Goal: Task Accomplishment & Management: Use online tool/utility

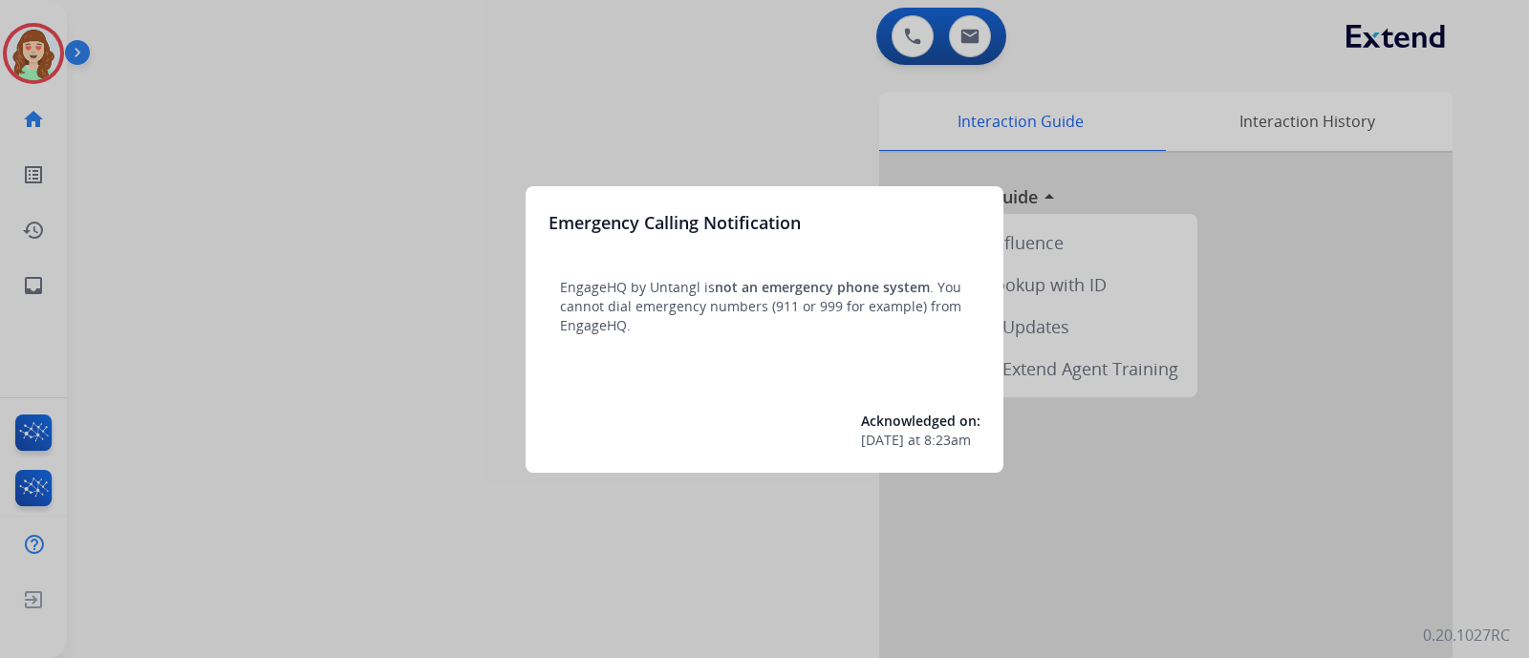
click at [1118, 34] on div at bounding box center [764, 329] width 1529 height 658
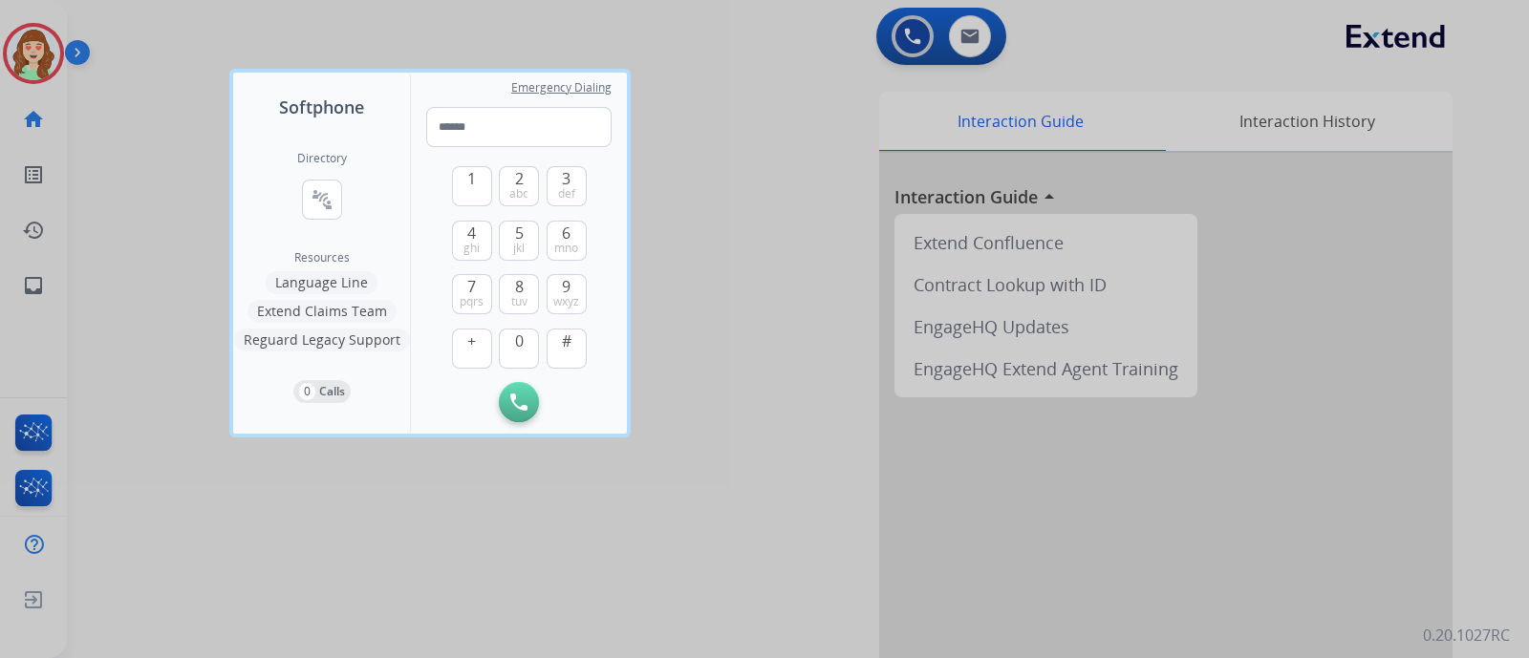
click at [1118, 34] on div at bounding box center [764, 329] width 1529 height 658
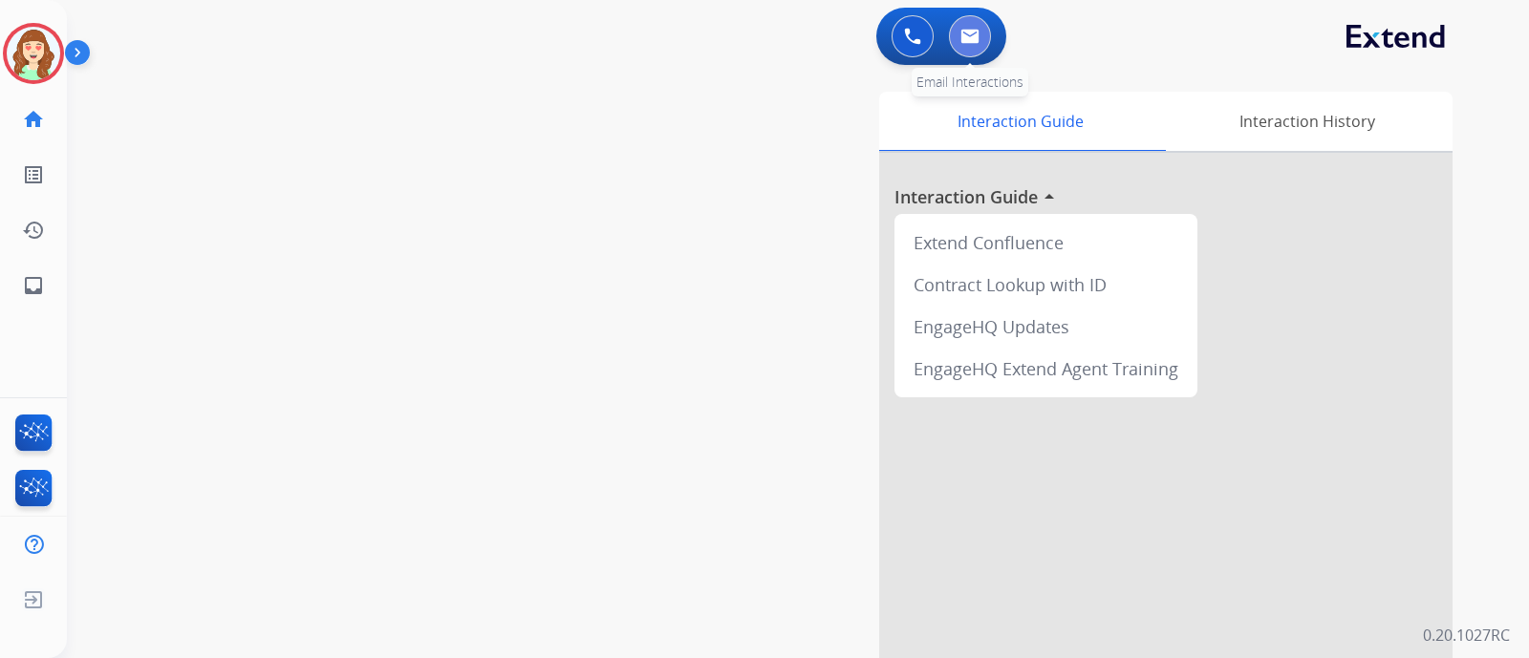
click at [970, 42] on img at bounding box center [969, 36] width 19 height 15
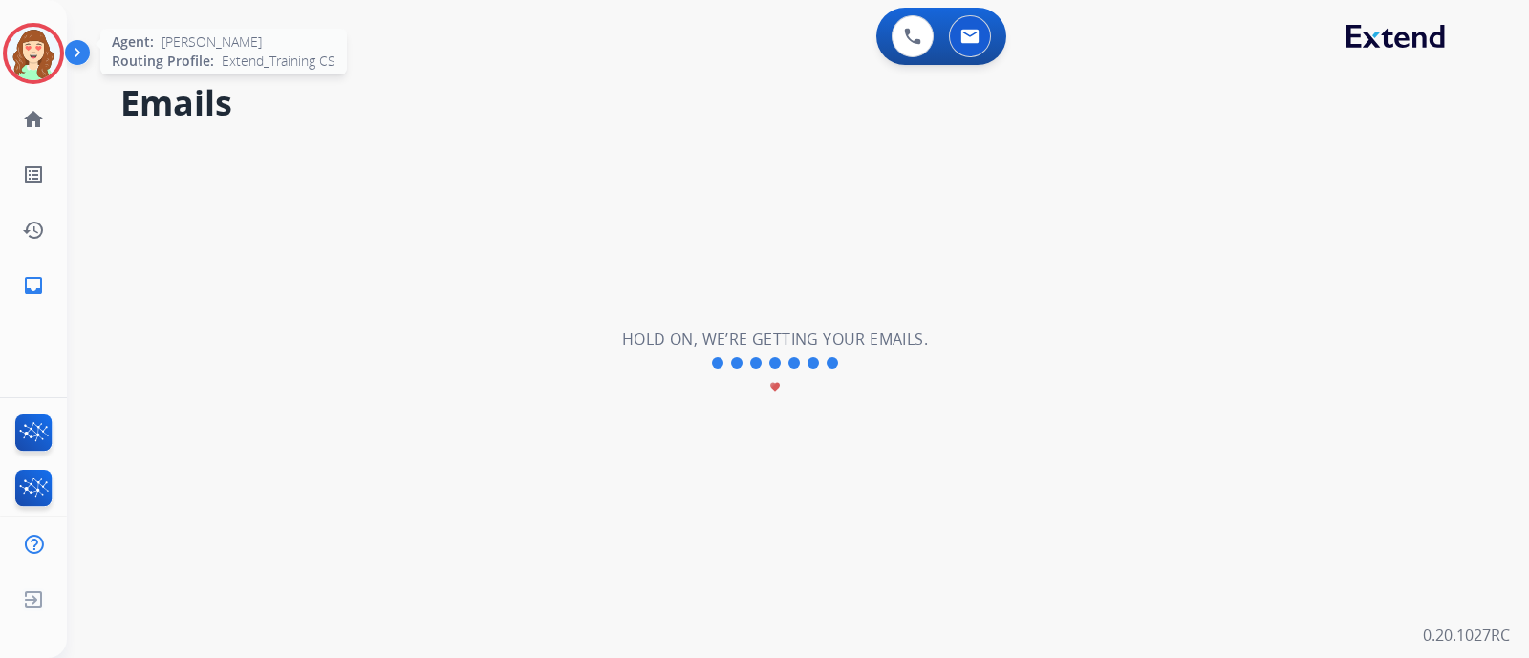
click at [35, 54] on img at bounding box center [34, 54] width 54 height 54
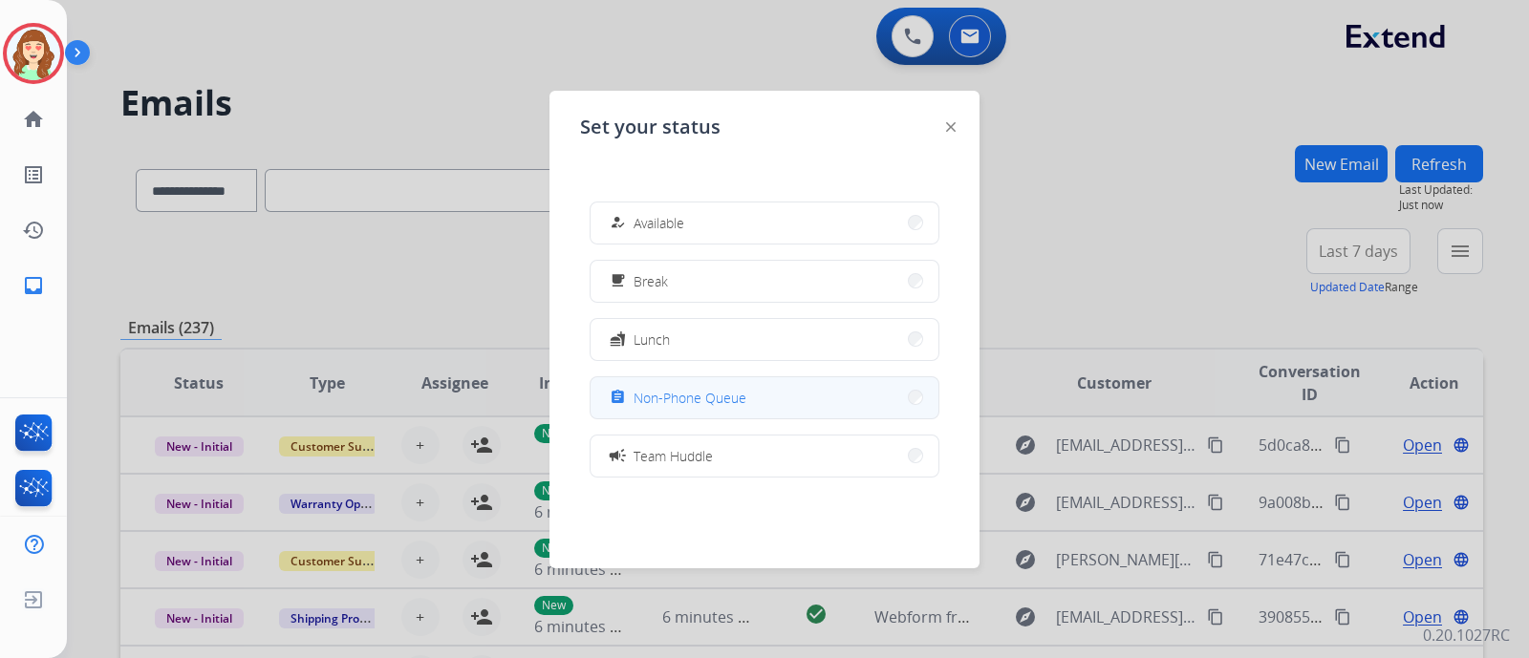
click at [760, 394] on button "assignment Non-Phone Queue" at bounding box center [765, 397] width 348 height 41
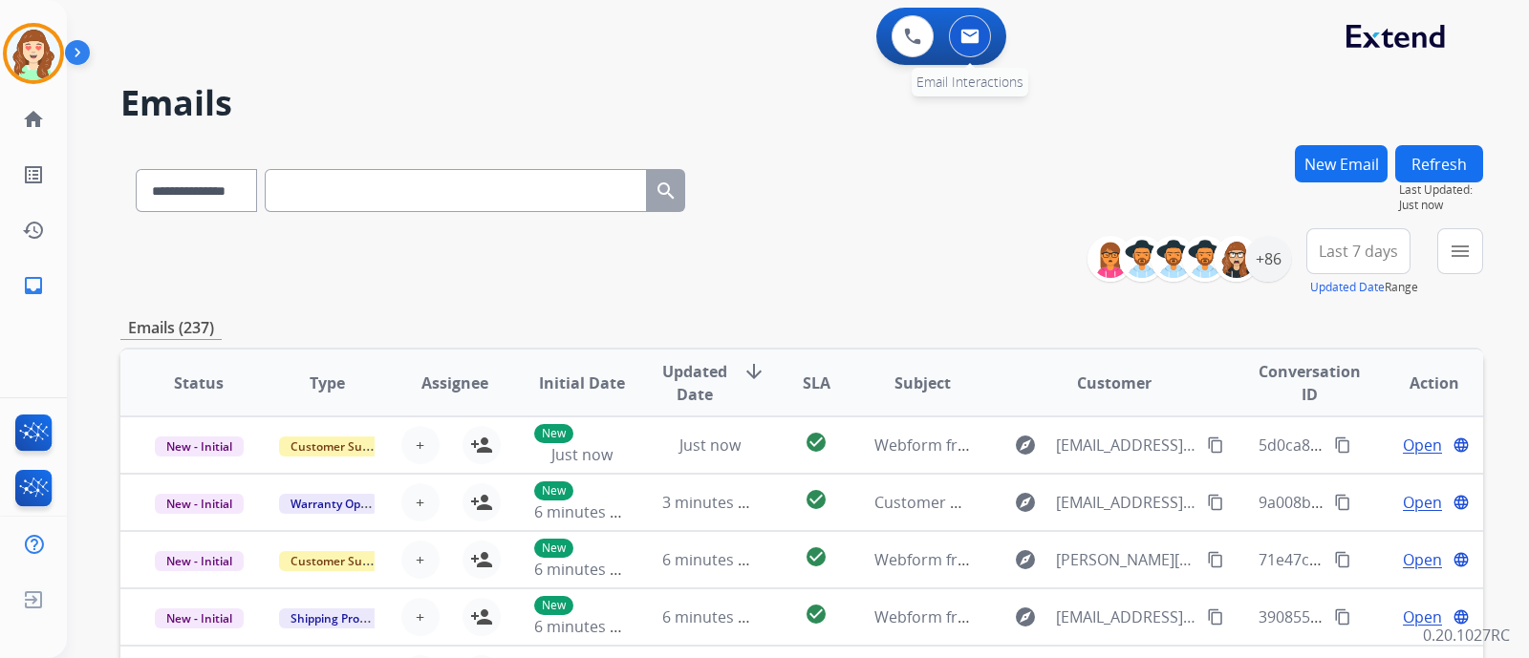
click at [978, 30] on img at bounding box center [969, 36] width 19 height 15
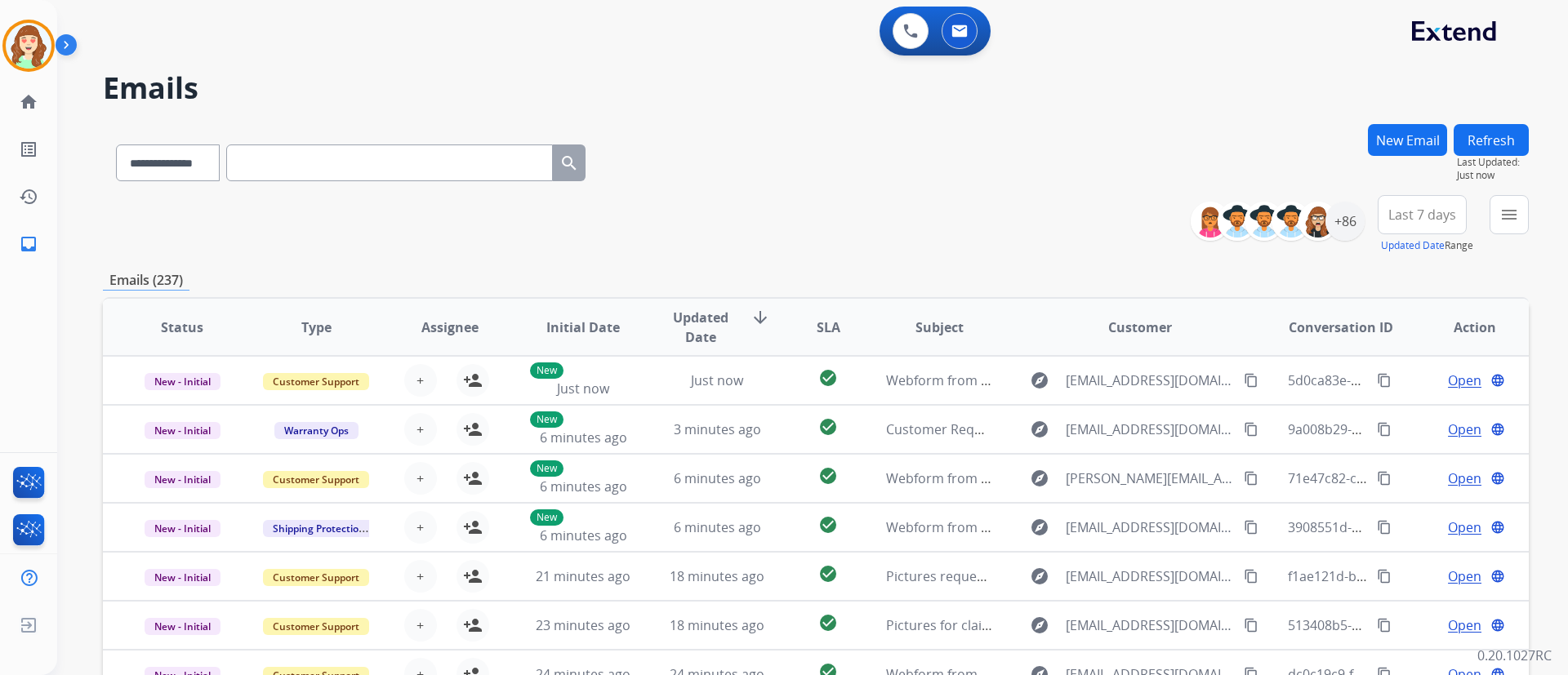
drag, startPoint x: 1287, startPoint y: 0, endPoint x: 717, endPoint y: 138, distance: 586.5
click at [717, 138] on div "**********" at bounding box center [815, 159] width 1425 height 71
click at [1306, 322] on div "**********" at bounding box center [813, 338] width 1511 height 675
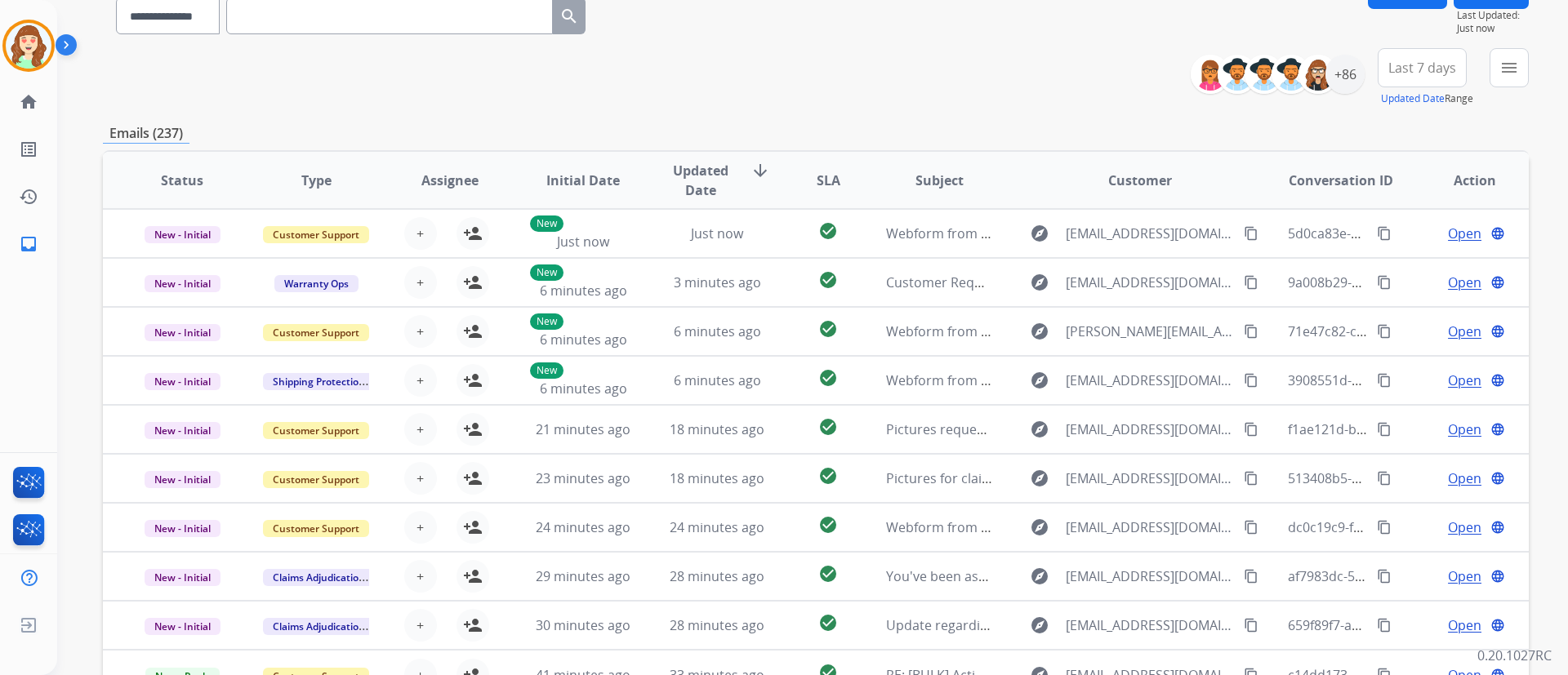
scroll to position [196, 0]
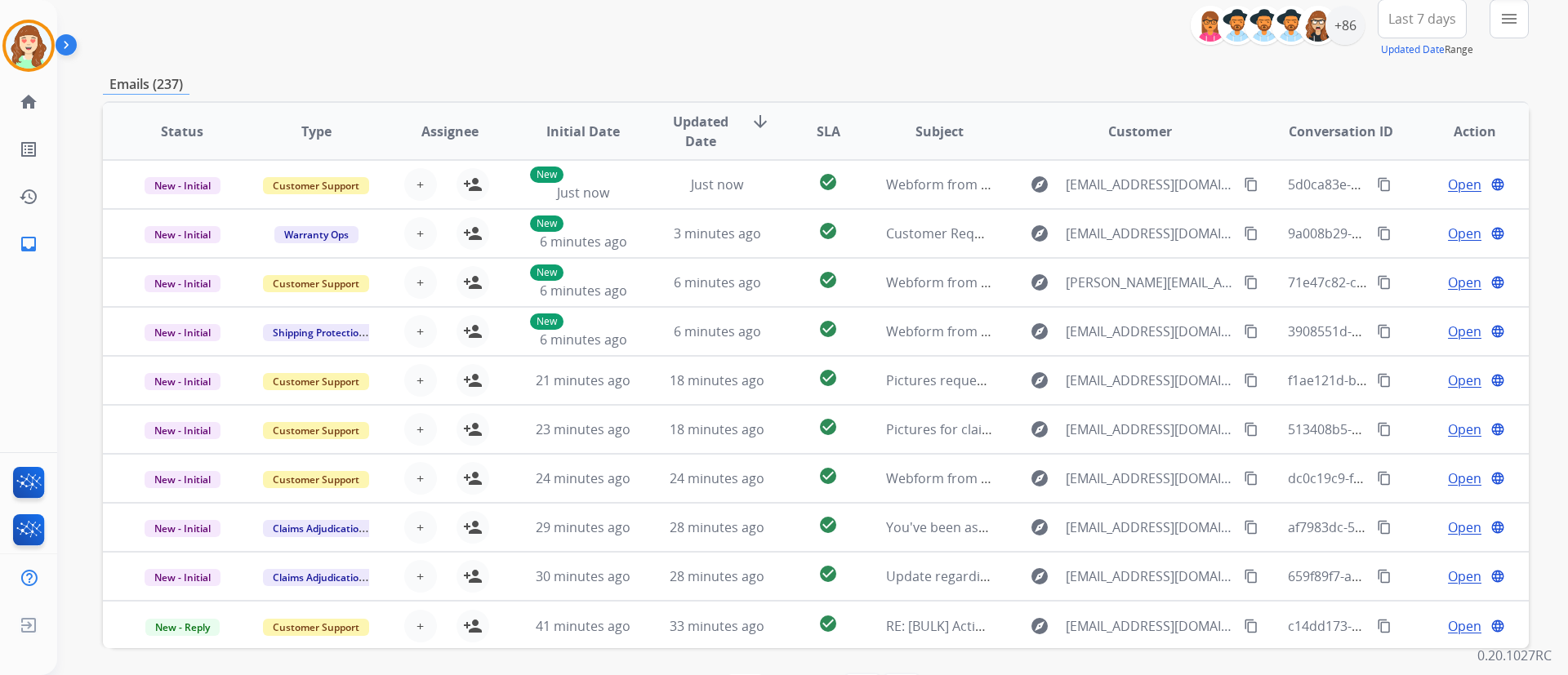
click at [1306, 32] on button "menu Filters" at bounding box center [1509, 19] width 39 height 39
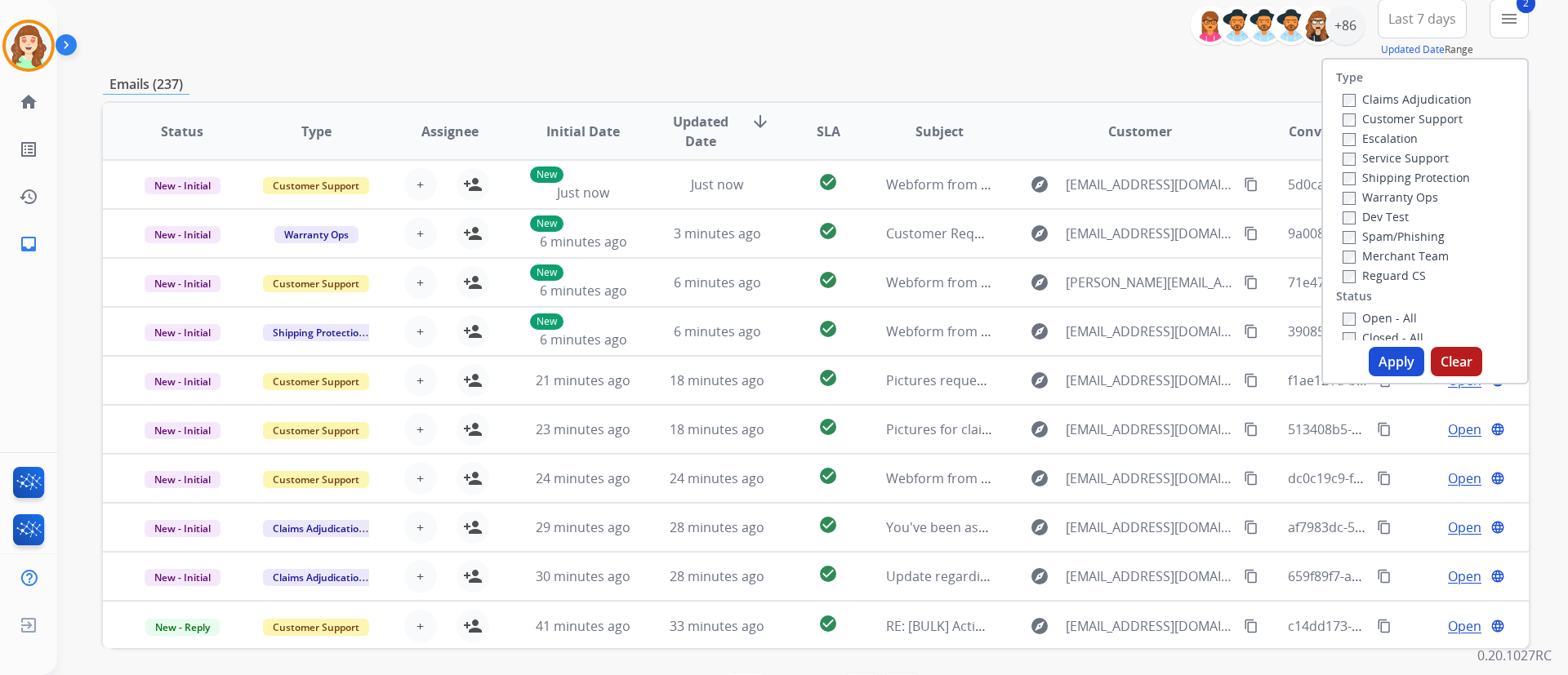
click at [1306, 285] on div "Reguard CS" at bounding box center [1407, 275] width 129 height 20
click at [1306, 361] on button "Apply" at bounding box center [1396, 361] width 56 height 29
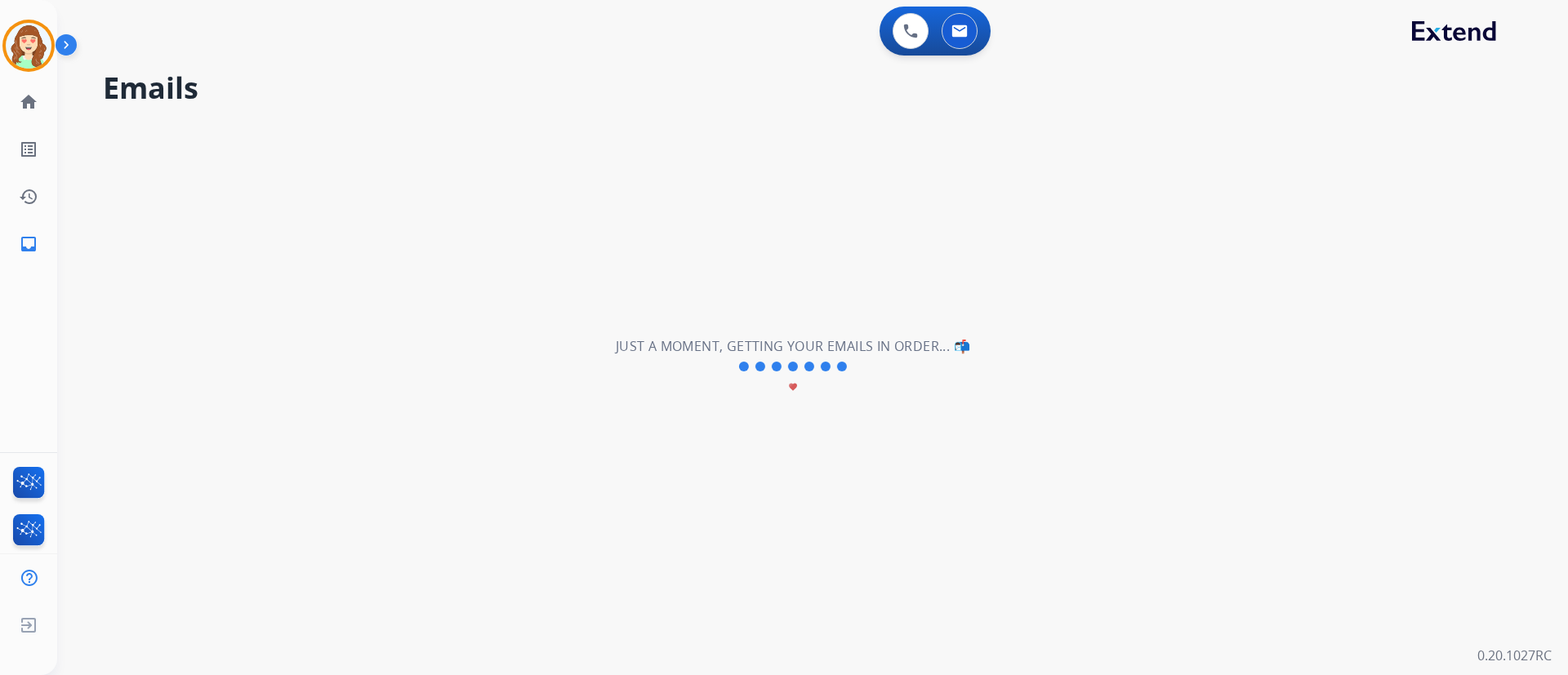
scroll to position [0, 0]
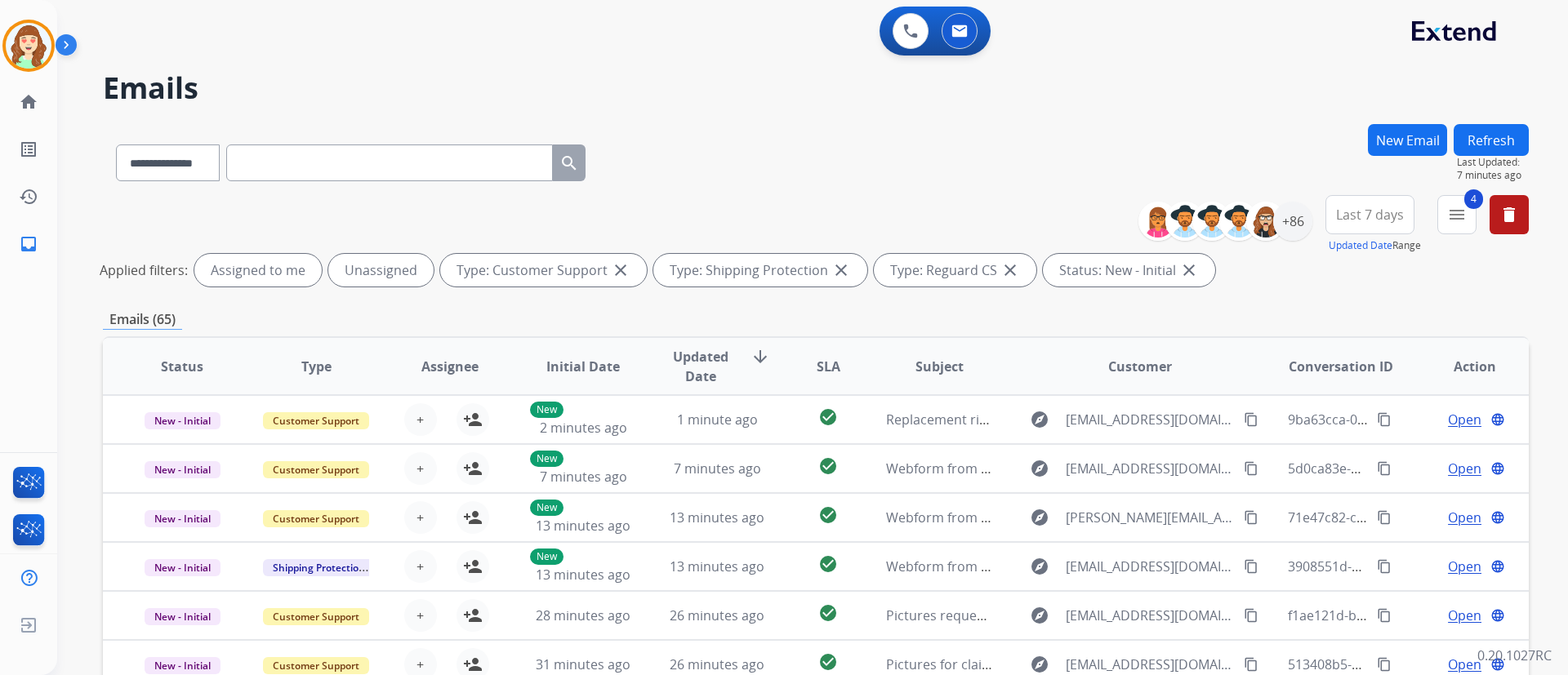
click at [1306, 285] on div "Applied filters: Assigned to me Unassigned Type: Customer Support close Type: S…" at bounding box center [813, 270] width 1425 height 32
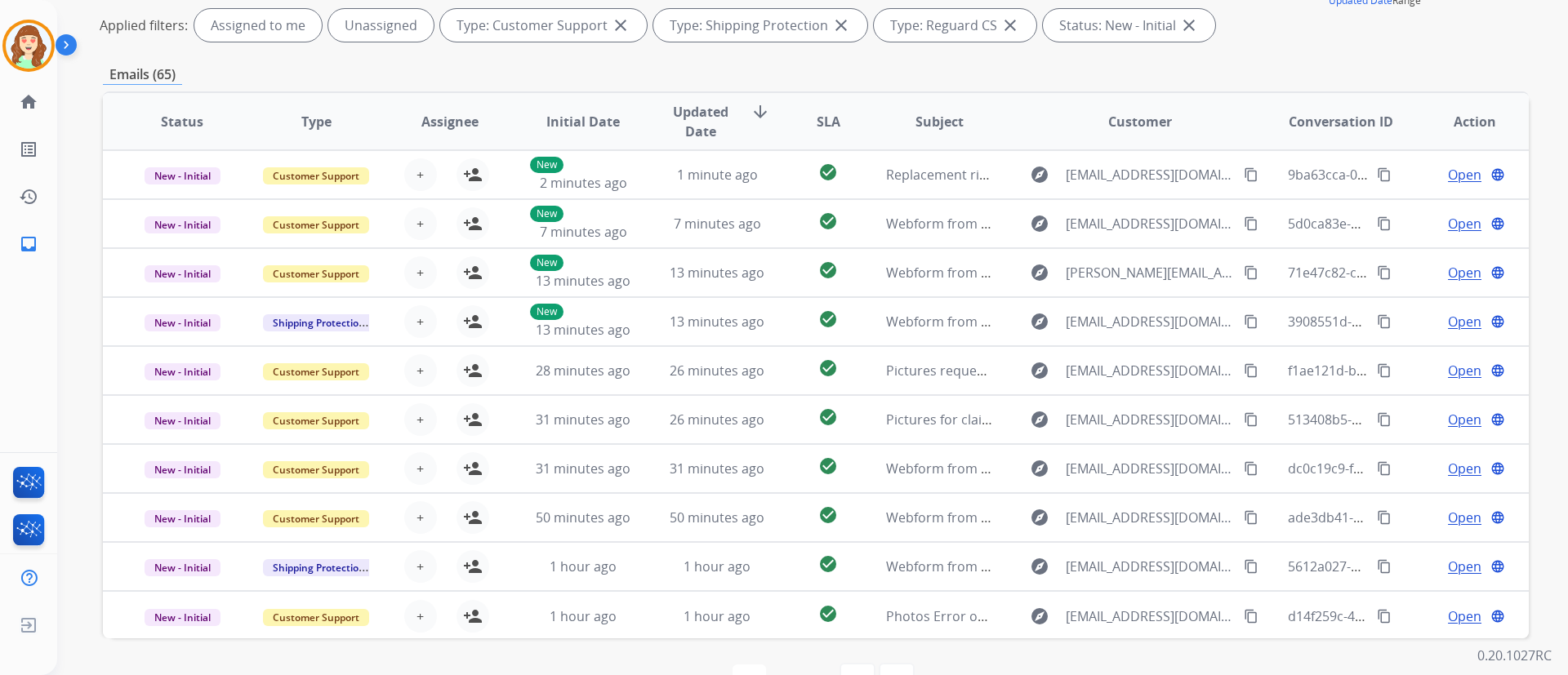
scroll to position [293, 0]
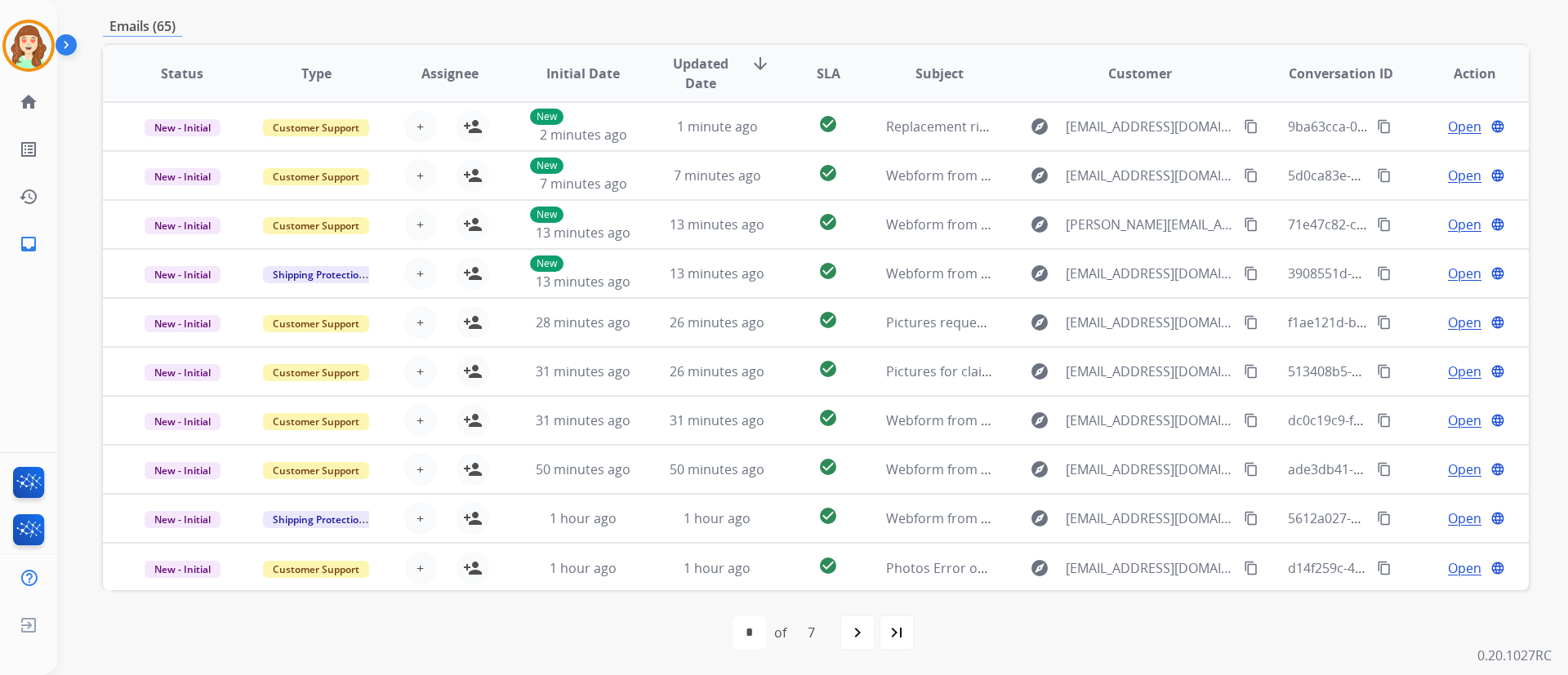
click at [1290, 17] on div "Emails (65)" at bounding box center [815, 26] width 1425 height 21
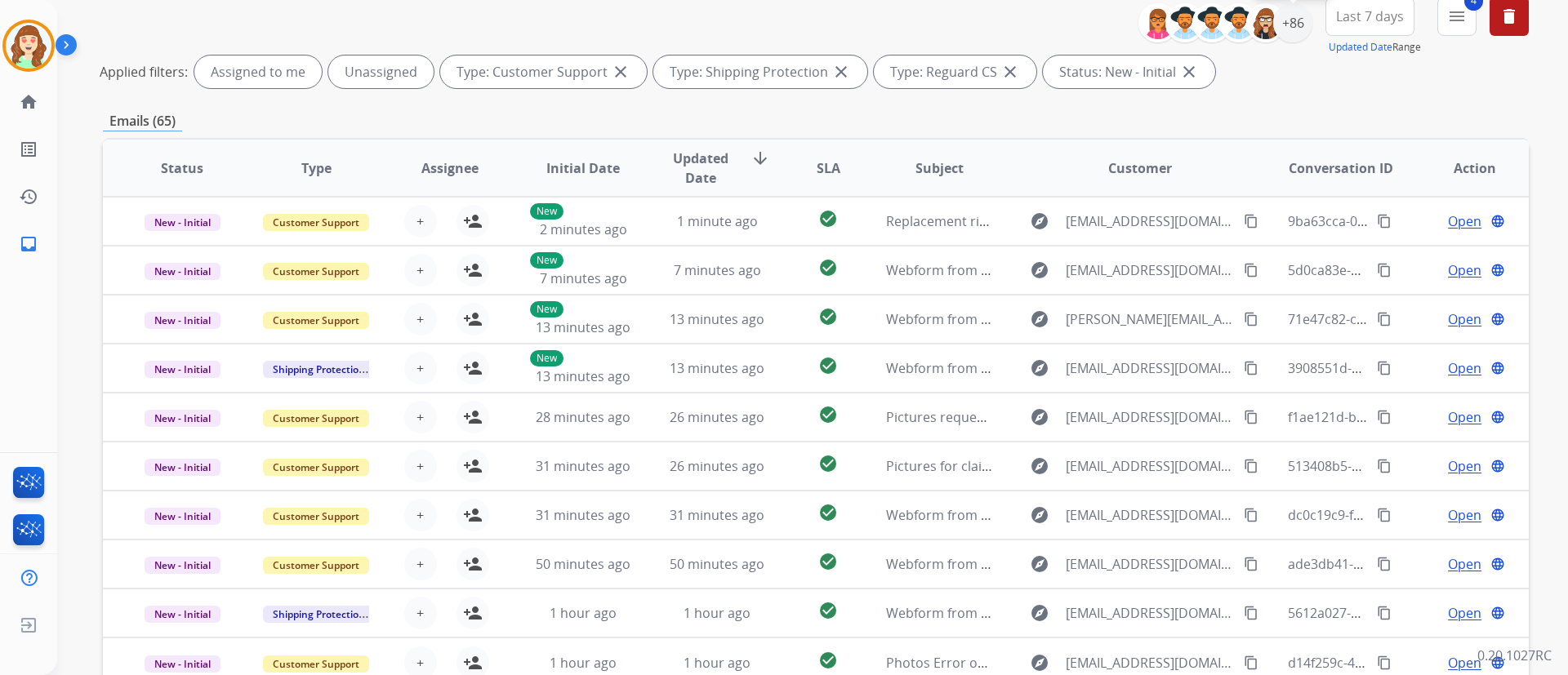
scroll to position [146, 0]
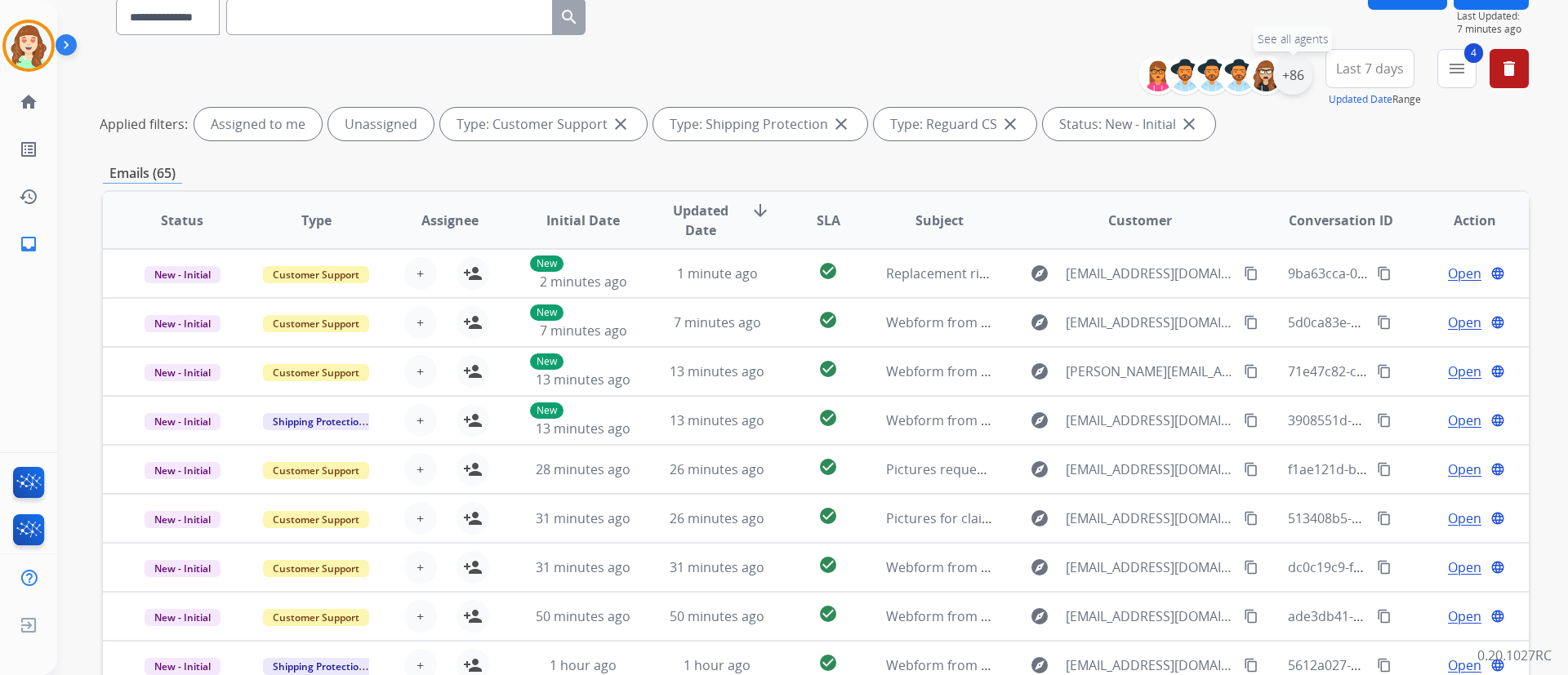
click at [1281, 70] on div "+86" at bounding box center [1293, 75] width 39 height 39
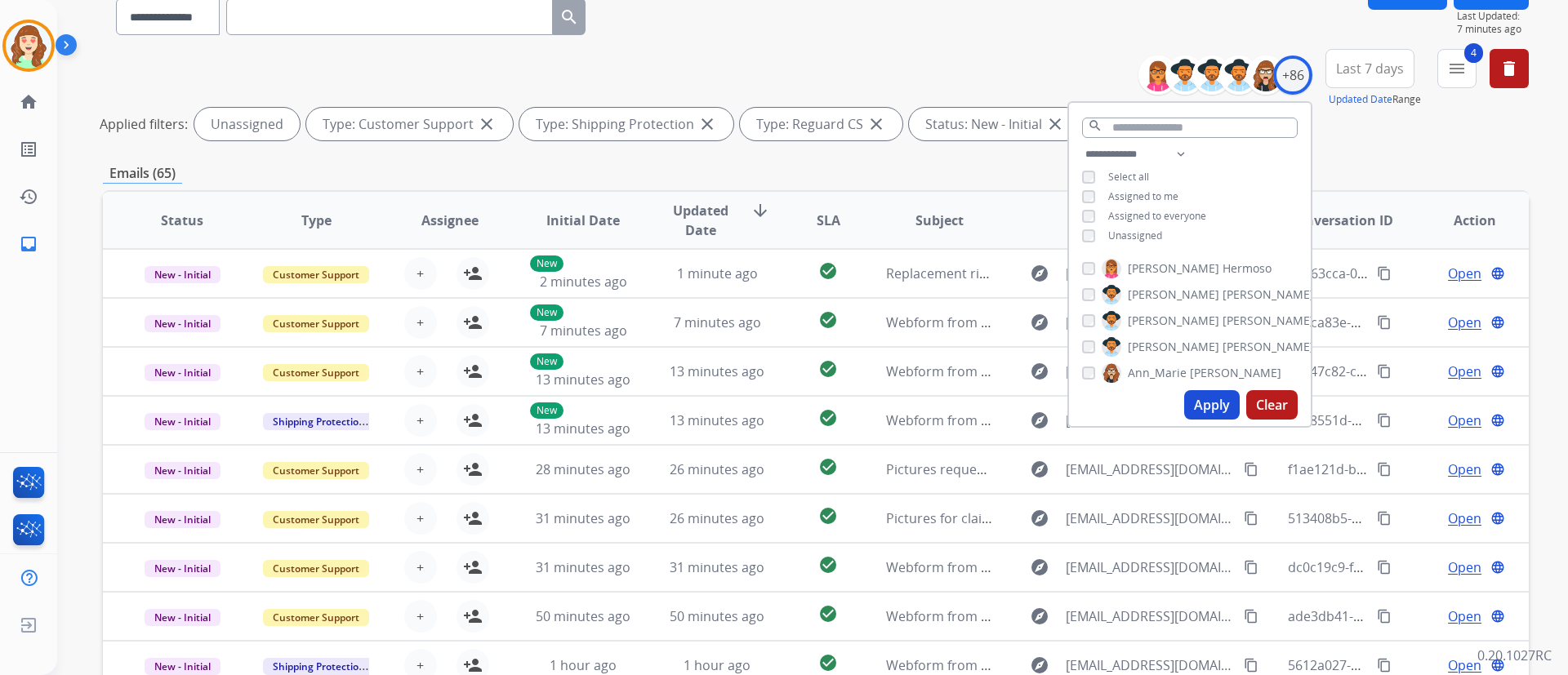
click at [1203, 396] on button "Apply" at bounding box center [1212, 405] width 56 height 29
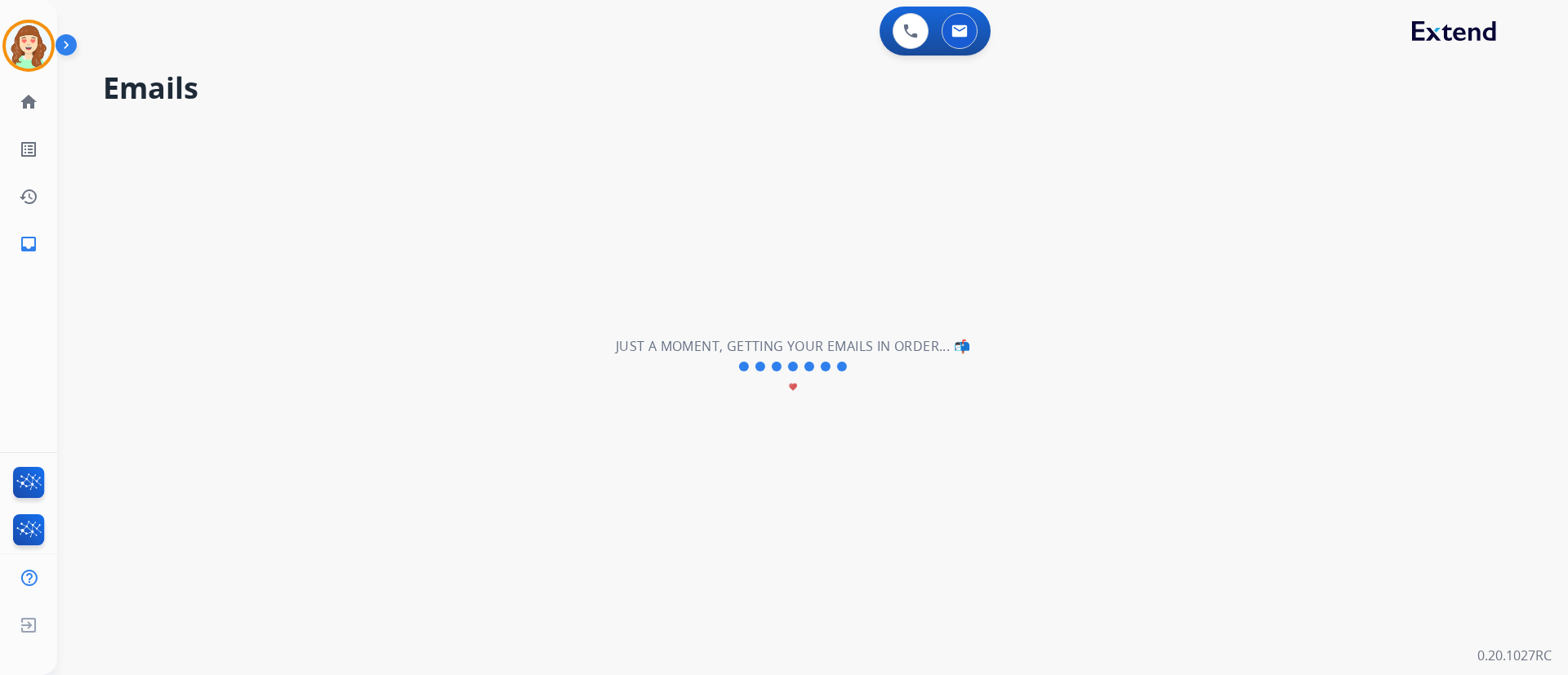
scroll to position [0, 0]
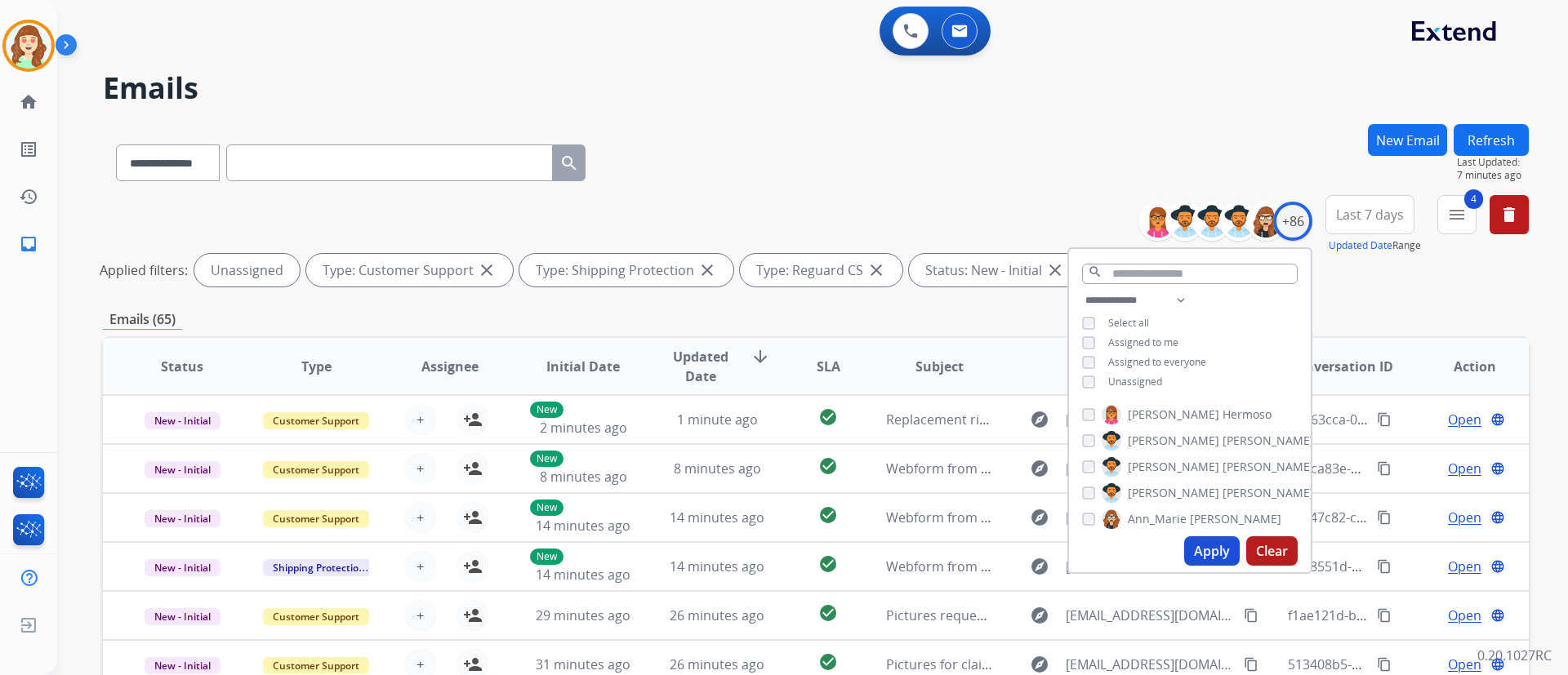
click at [1149, 56] on div "0 Voice Interactions 0 Email Interactions" at bounding box center [802, 32] width 1452 height 52
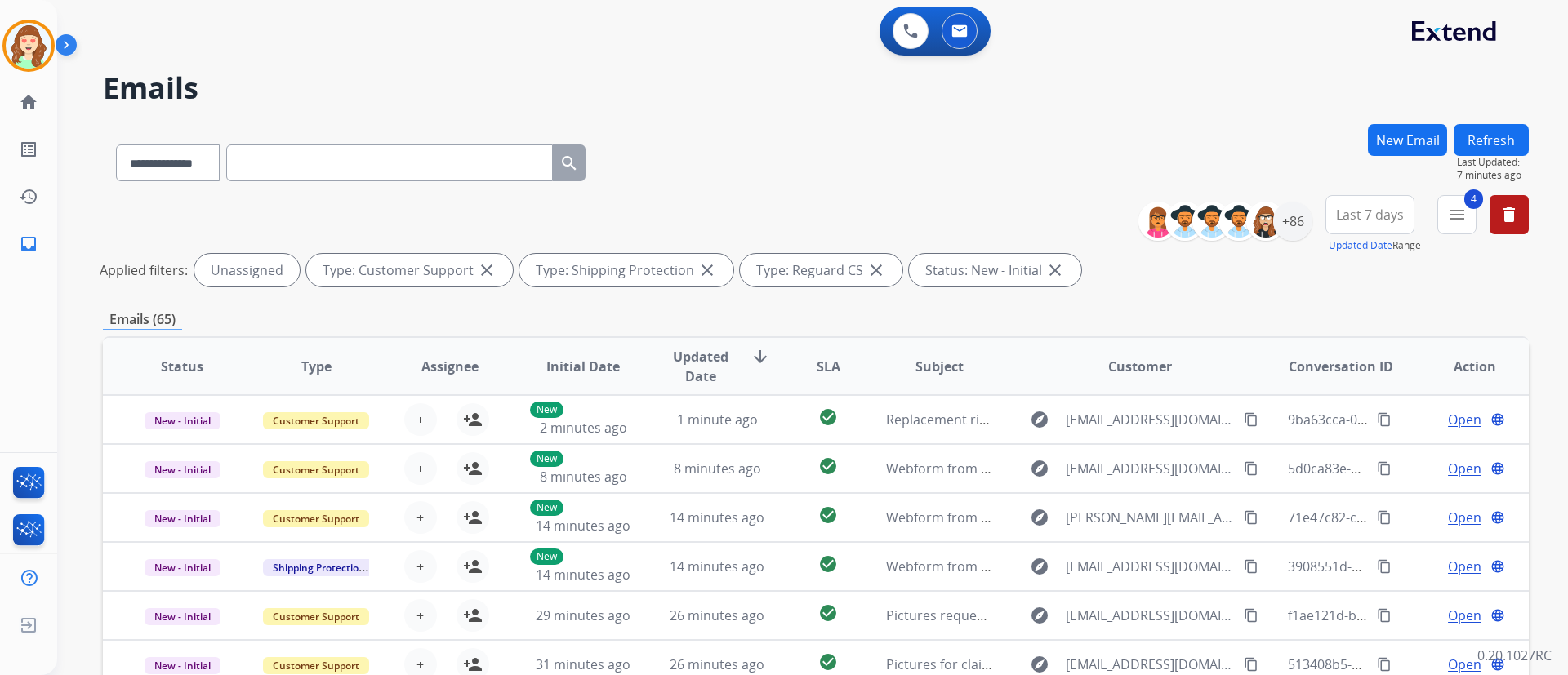
click at [1271, 98] on h2 "Emails" at bounding box center [815, 88] width 1425 height 32
click at [1306, 215] on mat-icon "menu" at bounding box center [1456, 214] width 20 height 20
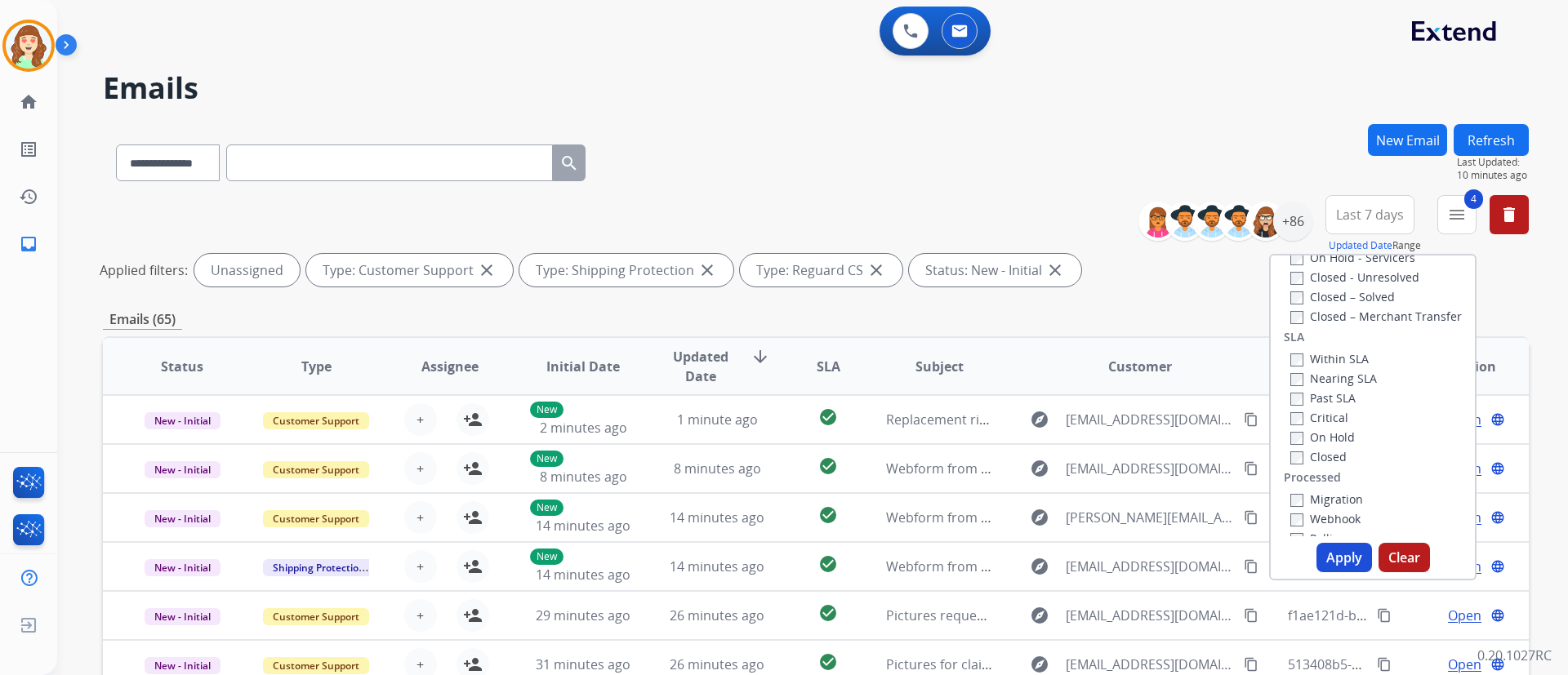
scroll to position [408, 0]
click at [1306, 561] on button "Apply" at bounding box center [1343, 557] width 56 height 29
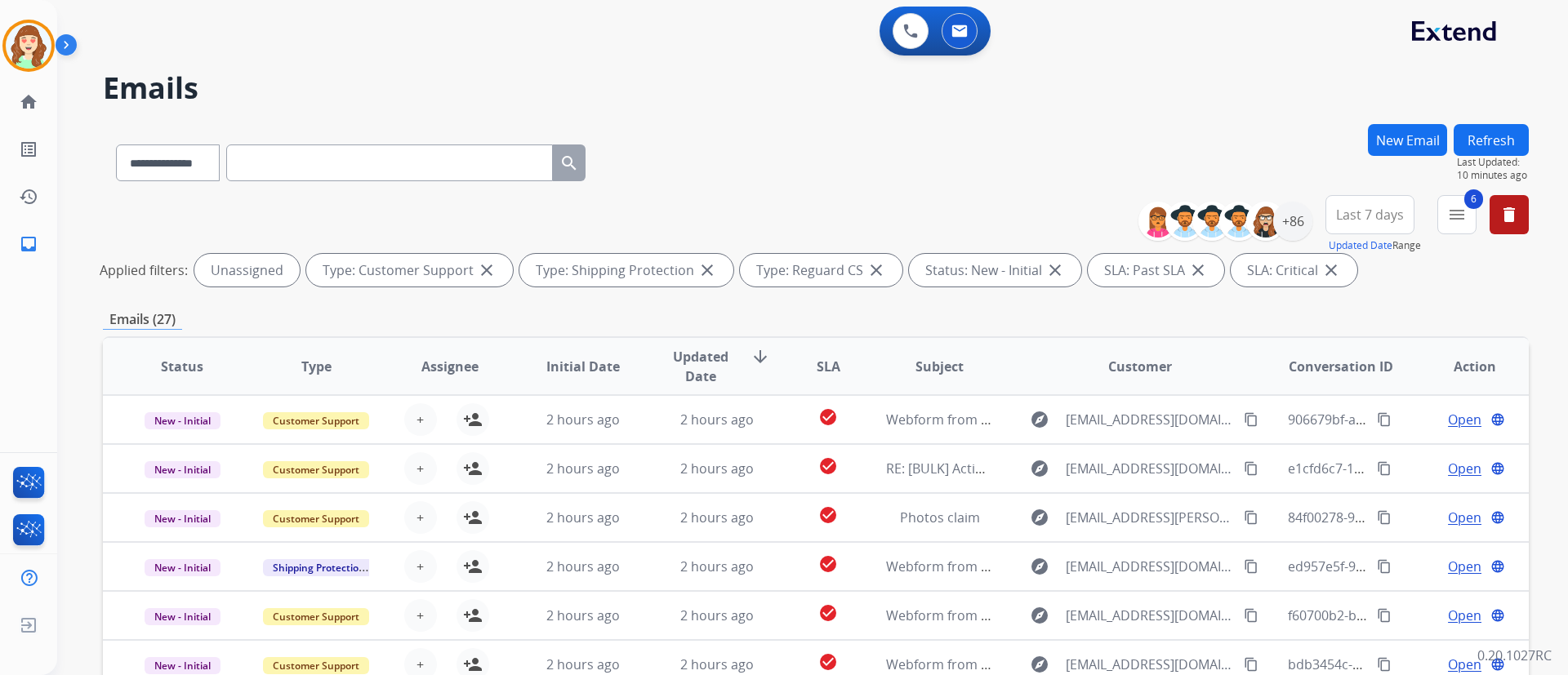
click at [1306, 348] on div "**********" at bounding box center [813, 338] width 1511 height 675
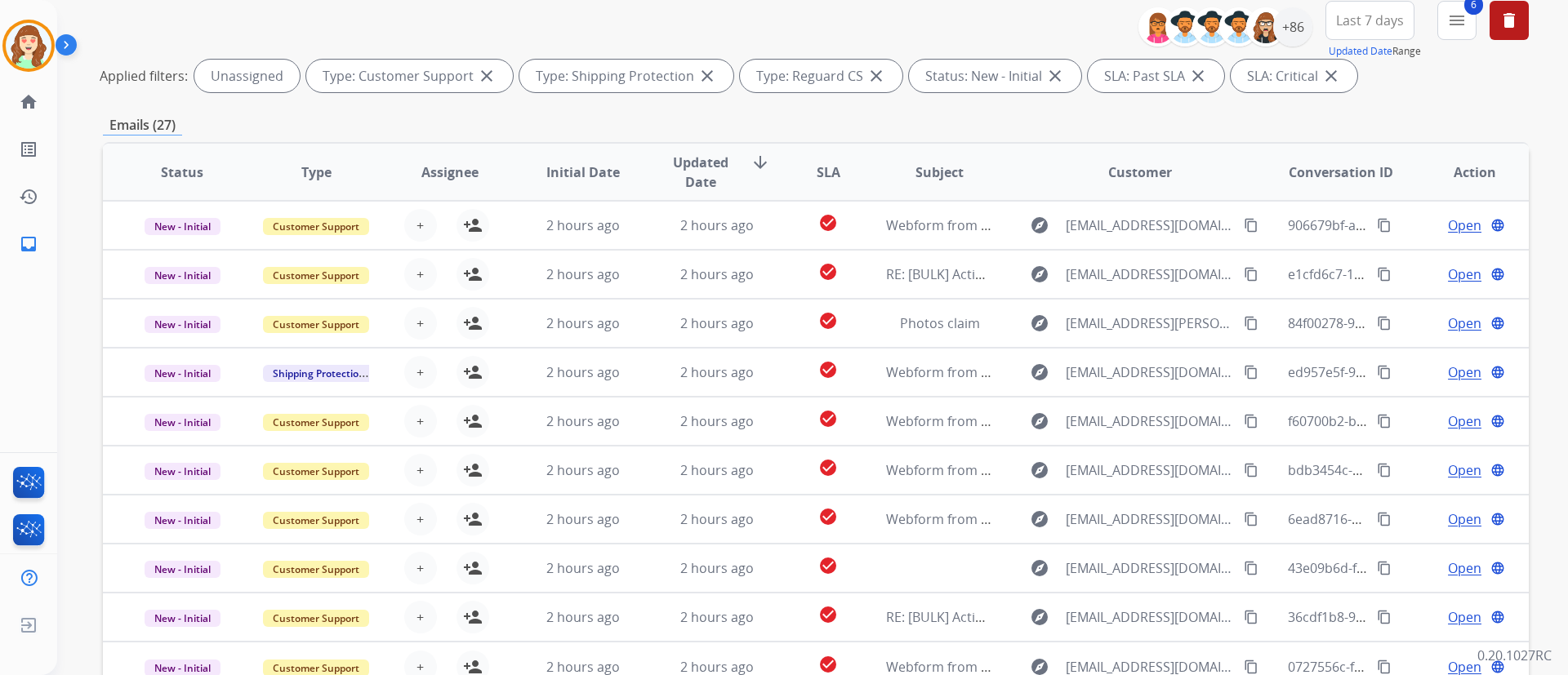
scroll to position [196, 0]
click at [1300, 26] on div "+86" at bounding box center [1293, 26] width 39 height 39
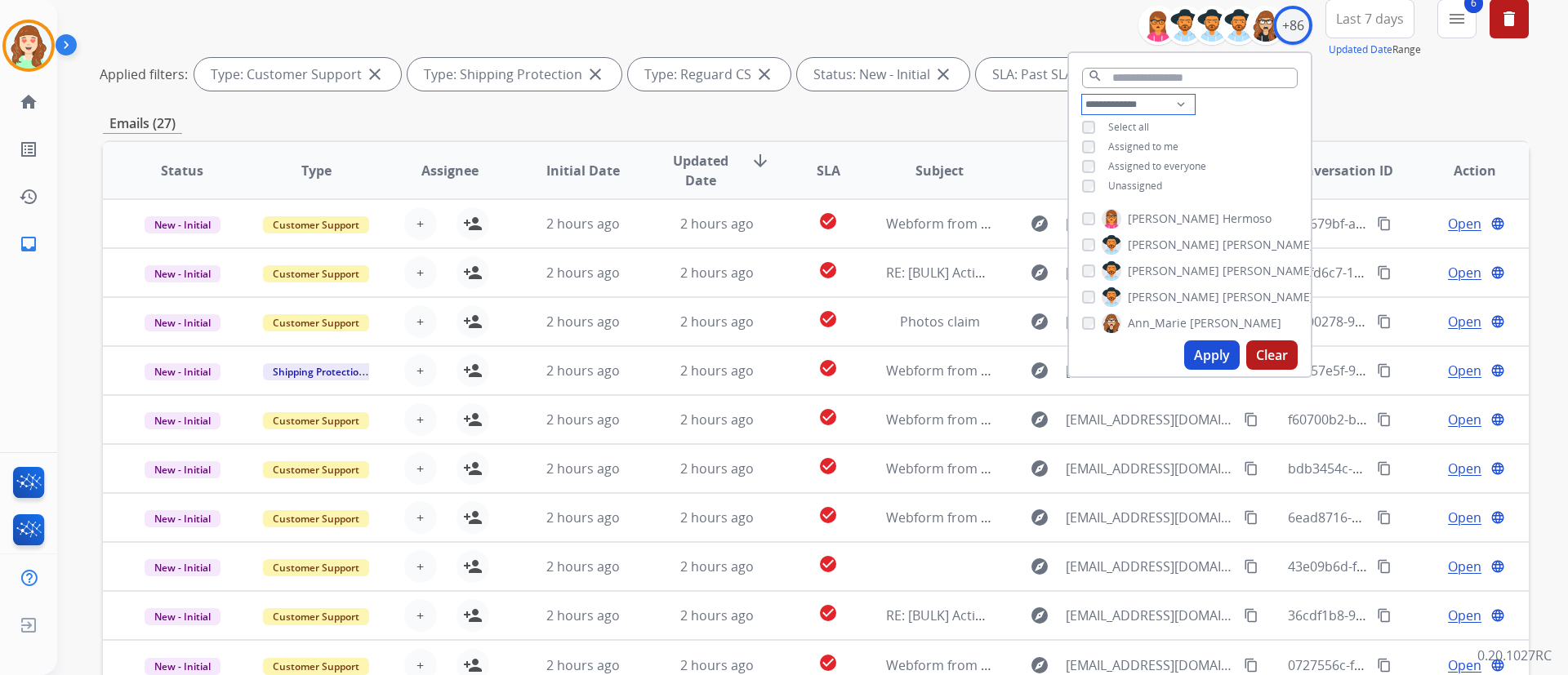
click at [1107, 109] on select "**********" at bounding box center [1138, 104] width 113 height 20
select select "**********"
click at [1082, 95] on select "**********" at bounding box center [1138, 104] width 113 height 20
click at [1186, 350] on button "Apply" at bounding box center [1212, 355] width 56 height 29
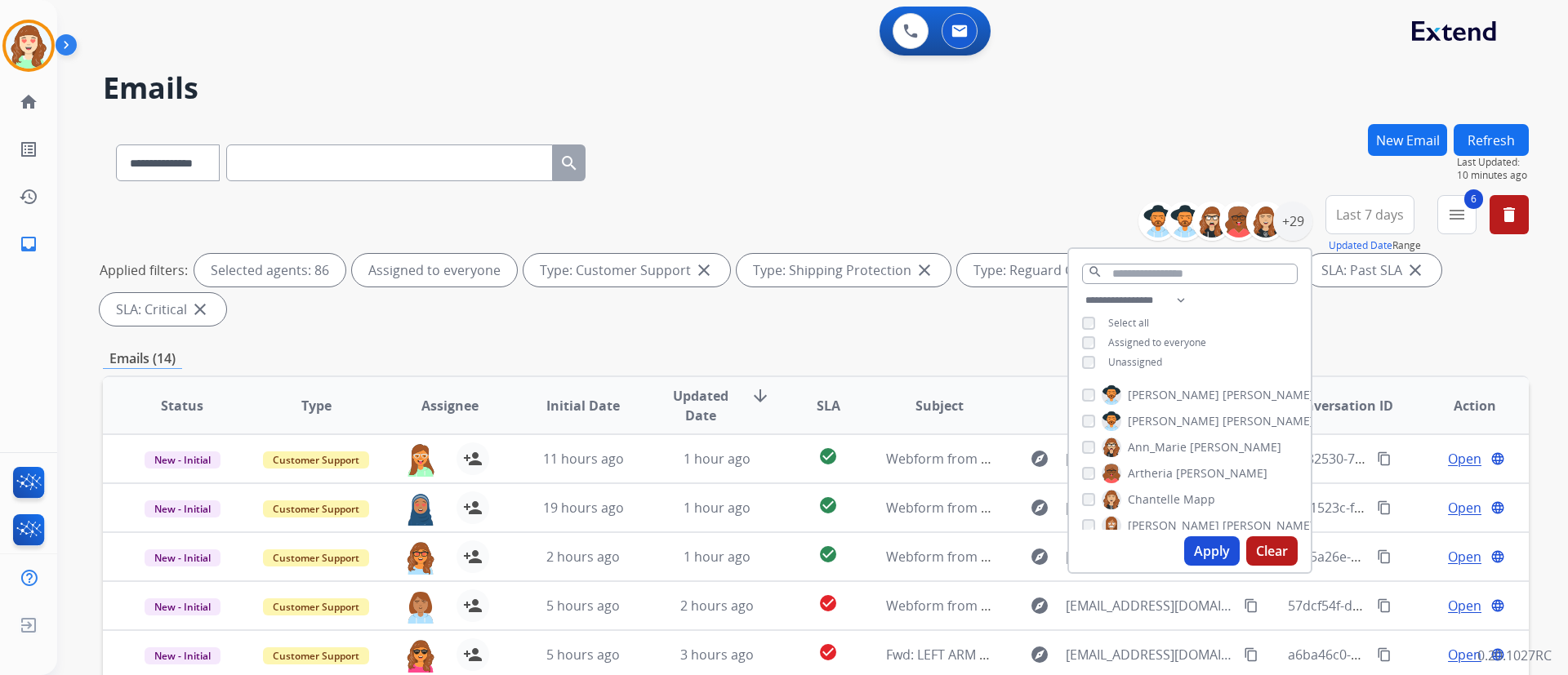
click at [926, 191] on div "**********" at bounding box center [815, 159] width 1425 height 71
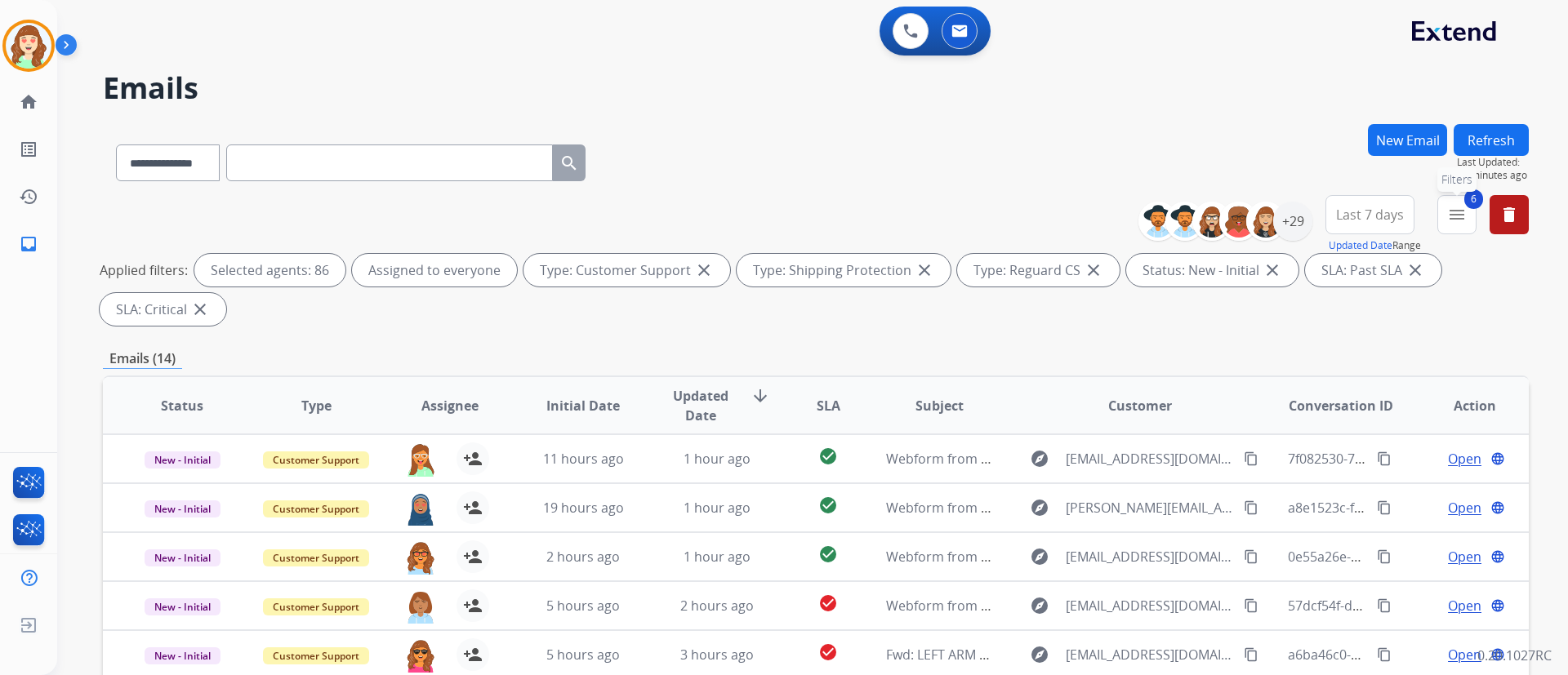
click at [1306, 216] on mat-icon "menu" at bounding box center [1456, 214] width 20 height 20
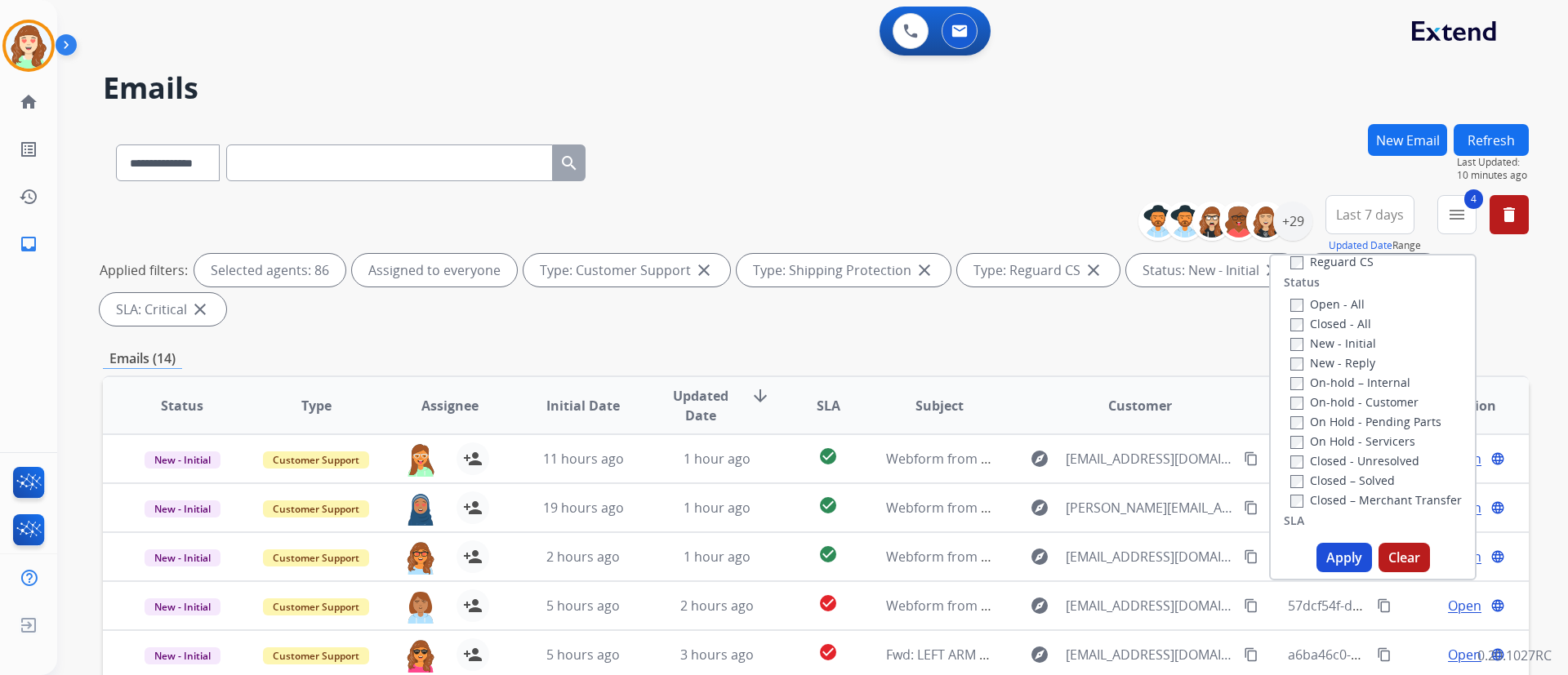
scroll to position [189, 0]
click at [1290, 319] on label "Open - All" at bounding box center [1327, 326] width 74 height 15
click at [1306, 550] on button "Apply" at bounding box center [1343, 557] width 56 height 29
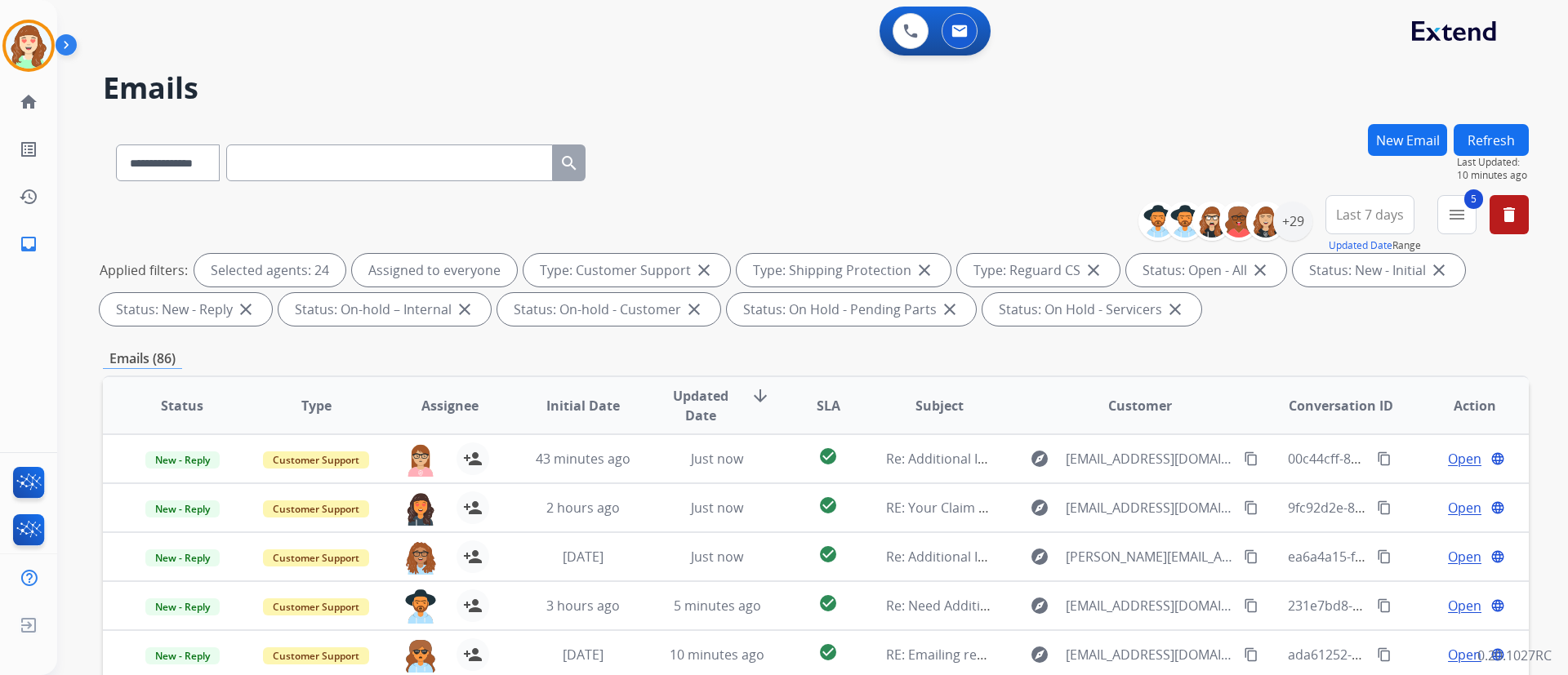
drag, startPoint x: 1283, startPoint y: 110, endPoint x: 1272, endPoint y: 122, distance: 16.3
click at [1283, 110] on div "**********" at bounding box center [793, 396] width 1471 height 675
click at [1291, 232] on div "+29" at bounding box center [1293, 221] width 39 height 39
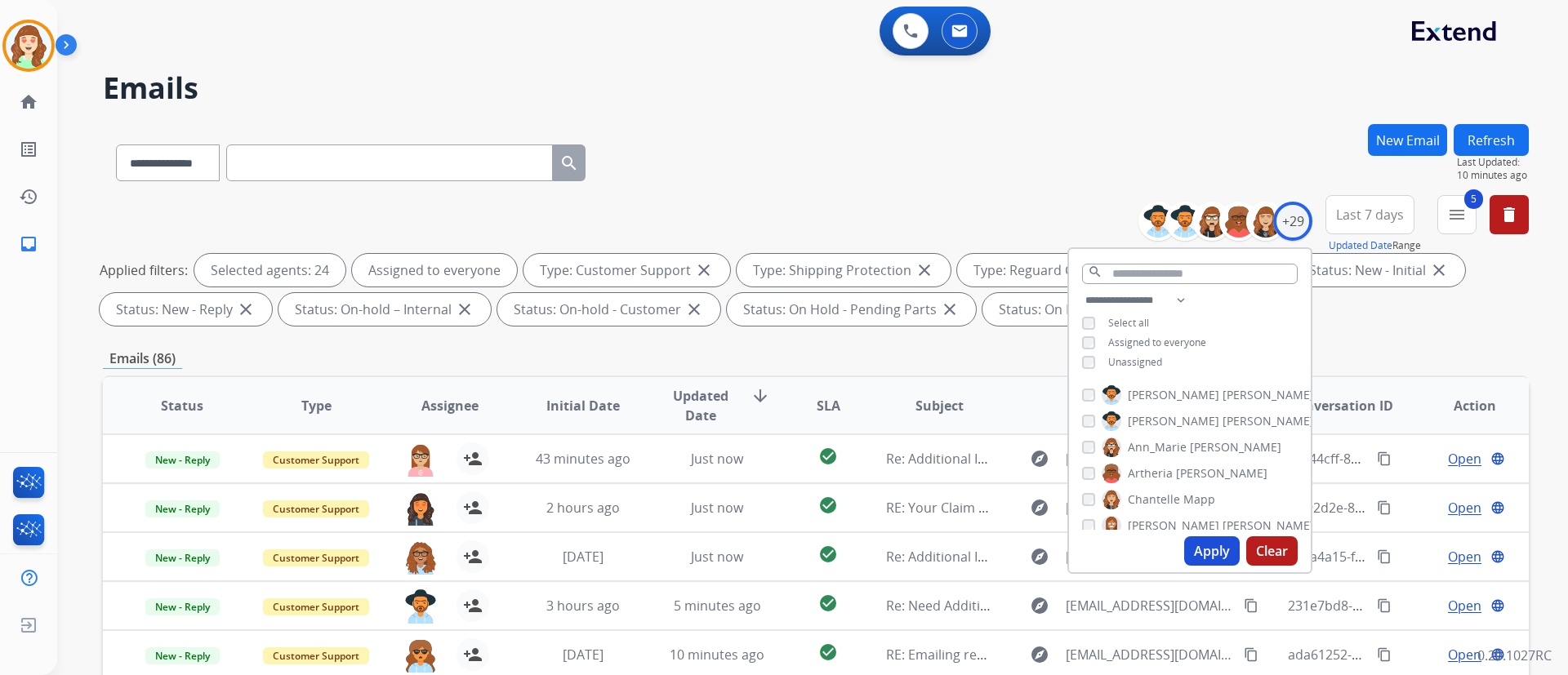
click at [1204, 549] on button "Apply" at bounding box center [1212, 551] width 56 height 29
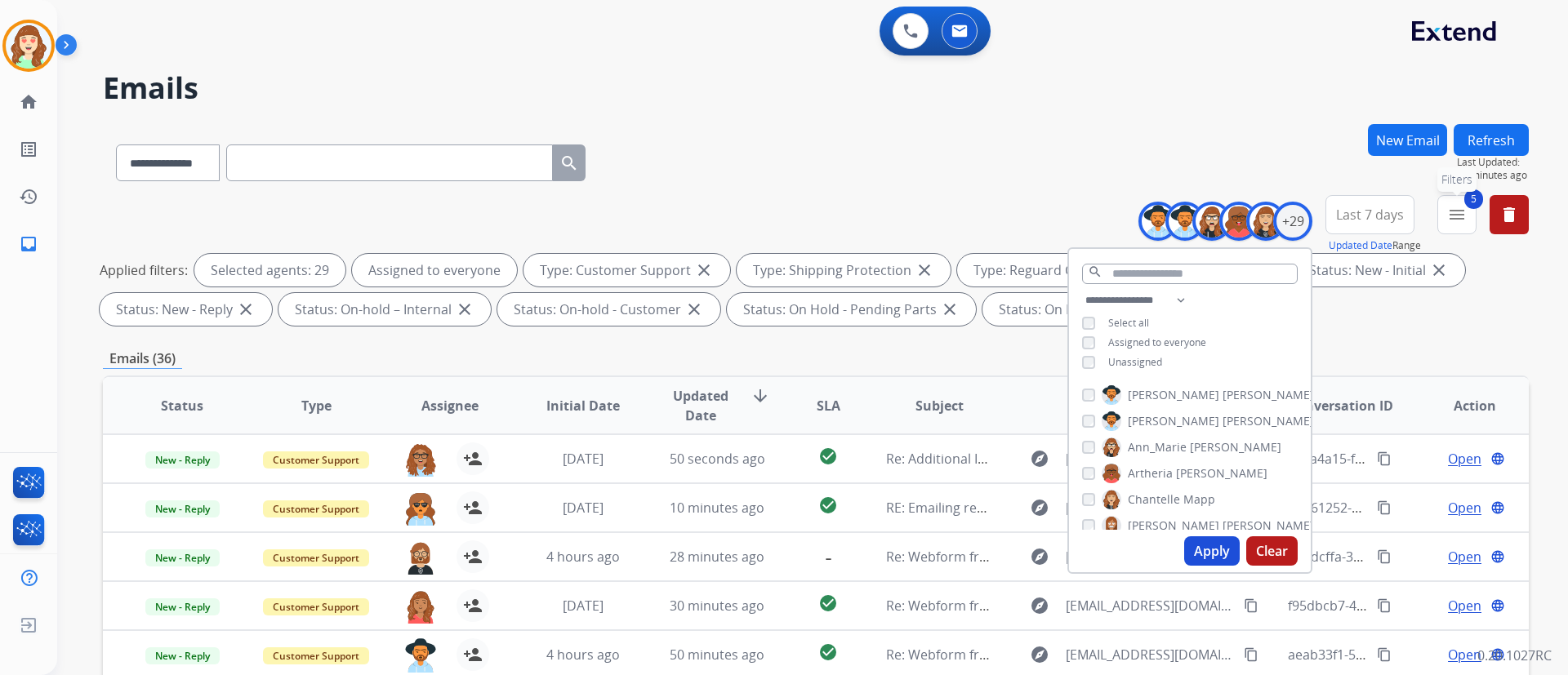
click at [1306, 214] on mat-icon "menu" at bounding box center [1456, 214] width 20 height 20
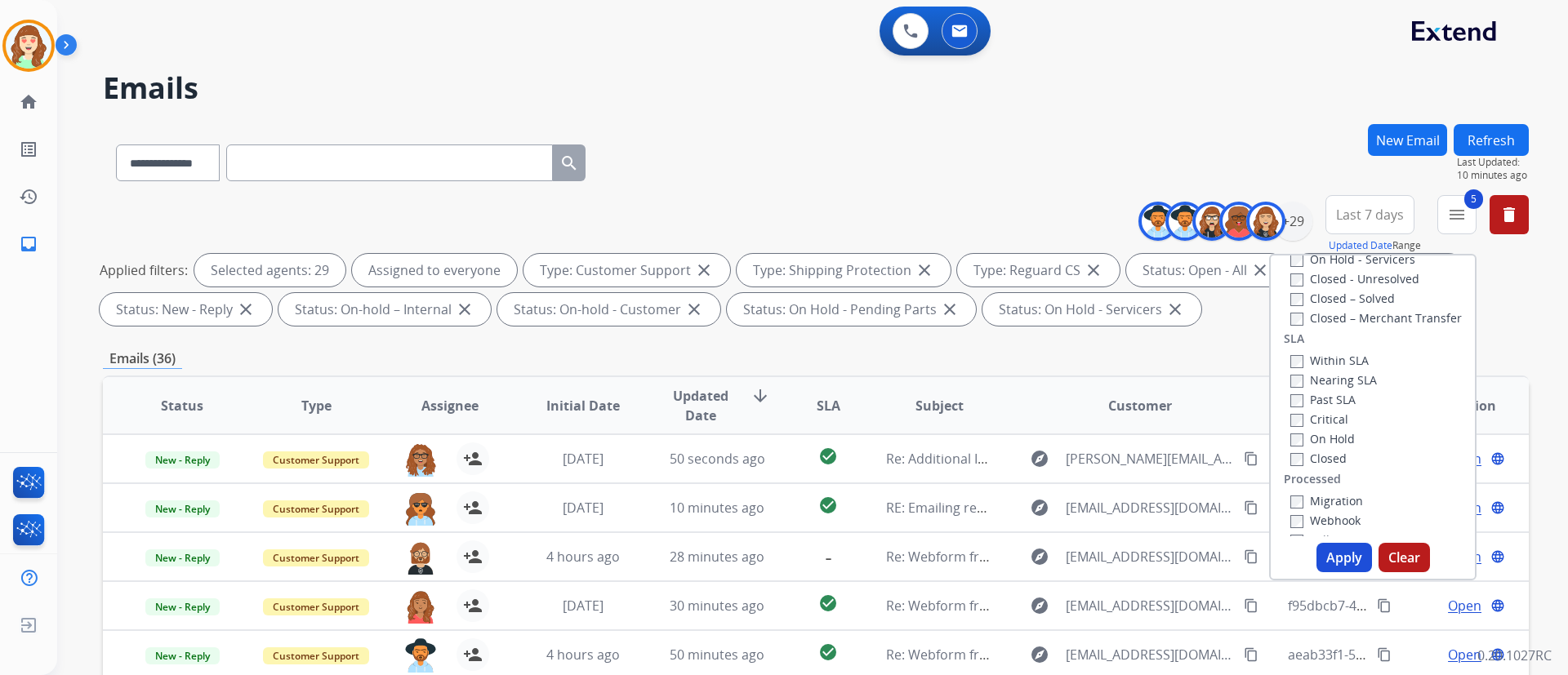
scroll to position [431, 0]
click at [1306, 555] on button "Apply" at bounding box center [1343, 557] width 56 height 29
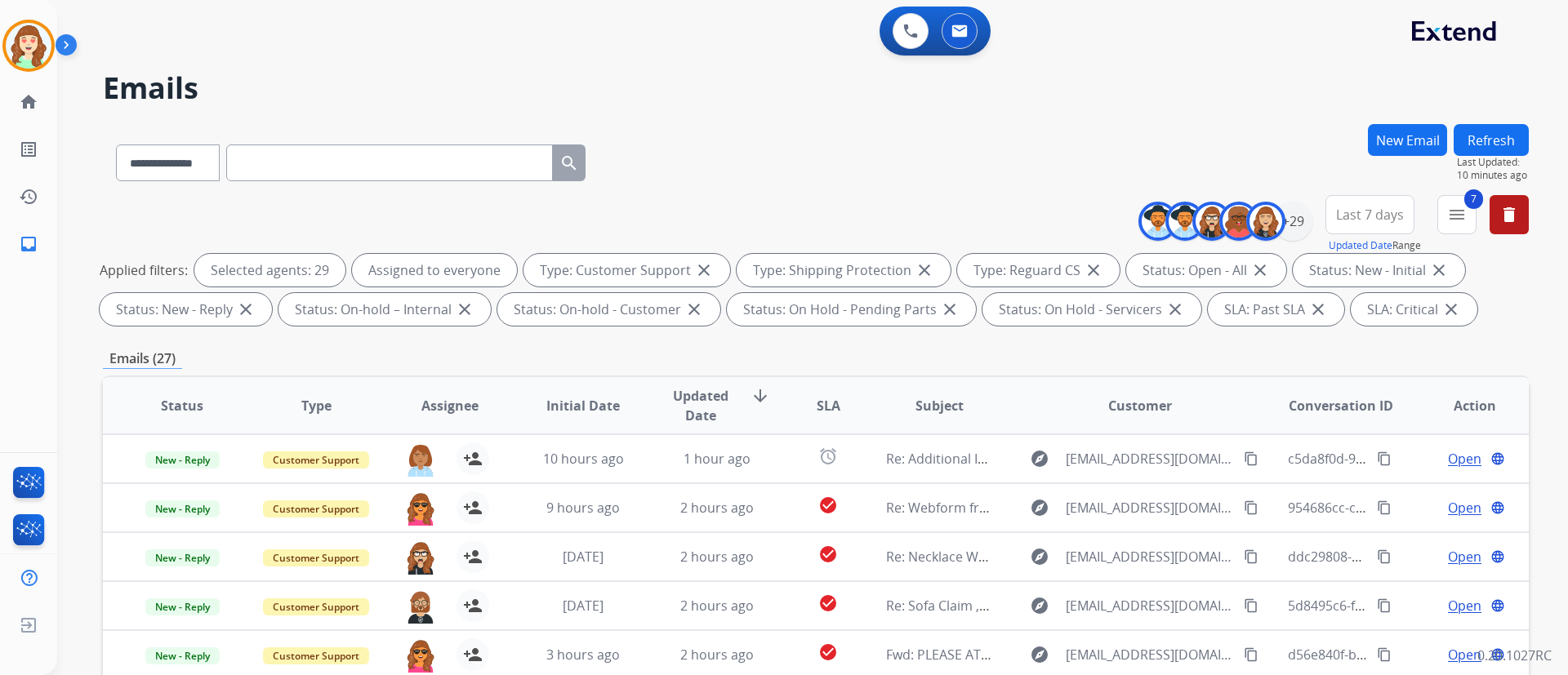
click at [1223, 101] on h2 "Emails" at bounding box center [815, 88] width 1425 height 32
